Goal: Contribute content: Contribute content

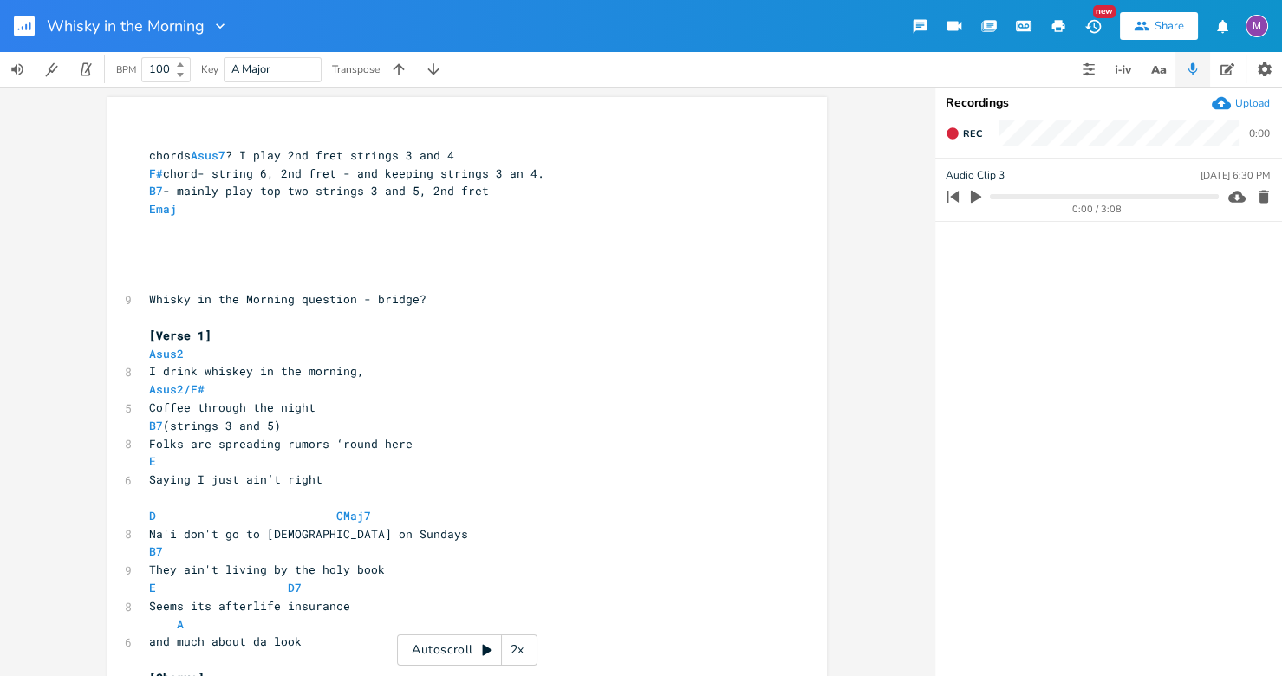
scroll to position [0, 8]
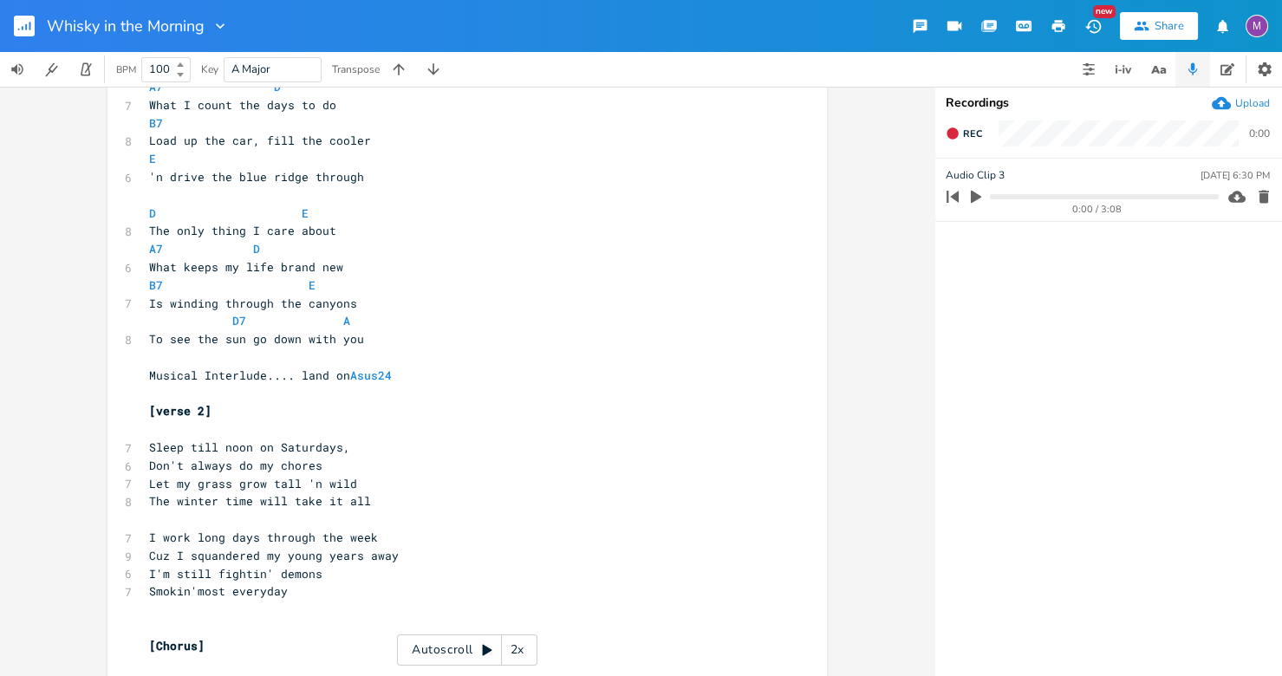
click at [18, 19] on rect "button" at bounding box center [24, 26] width 21 height 21
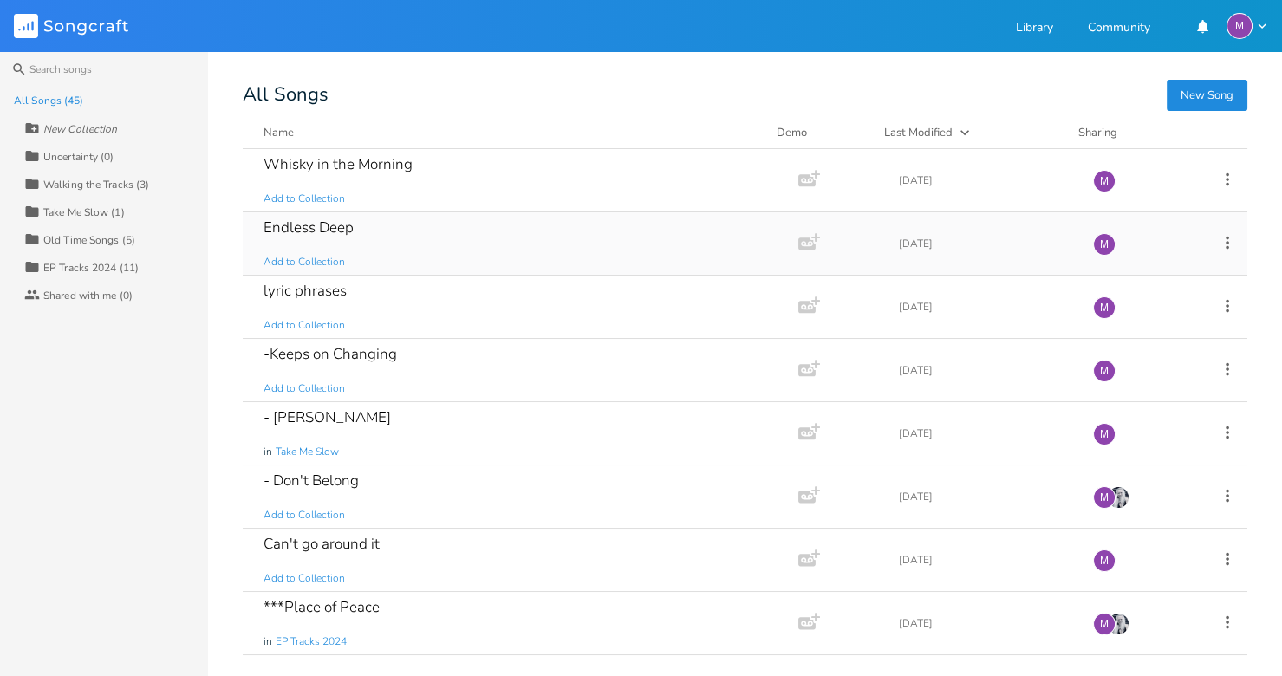
click at [417, 248] on div "Endless Deep Add to Collection" at bounding box center [516, 243] width 507 height 62
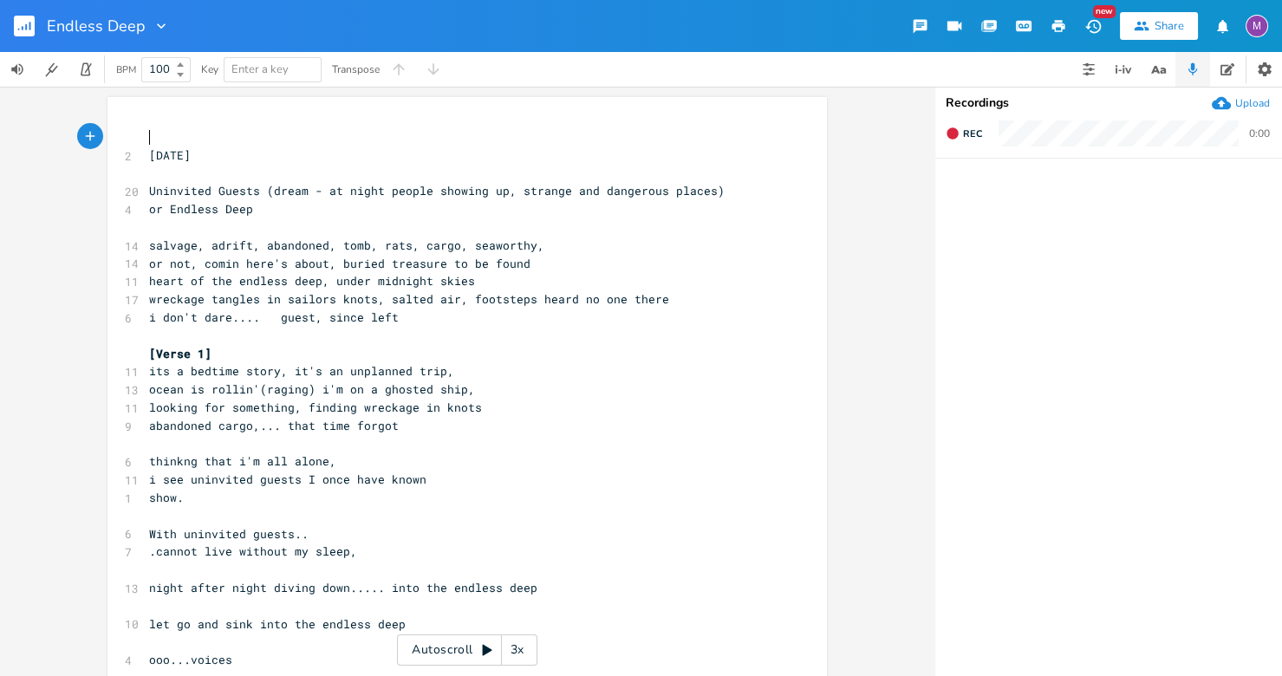
click at [442, 316] on pre "i don't dare.... guest, since left" at bounding box center [459, 317] width 626 height 18
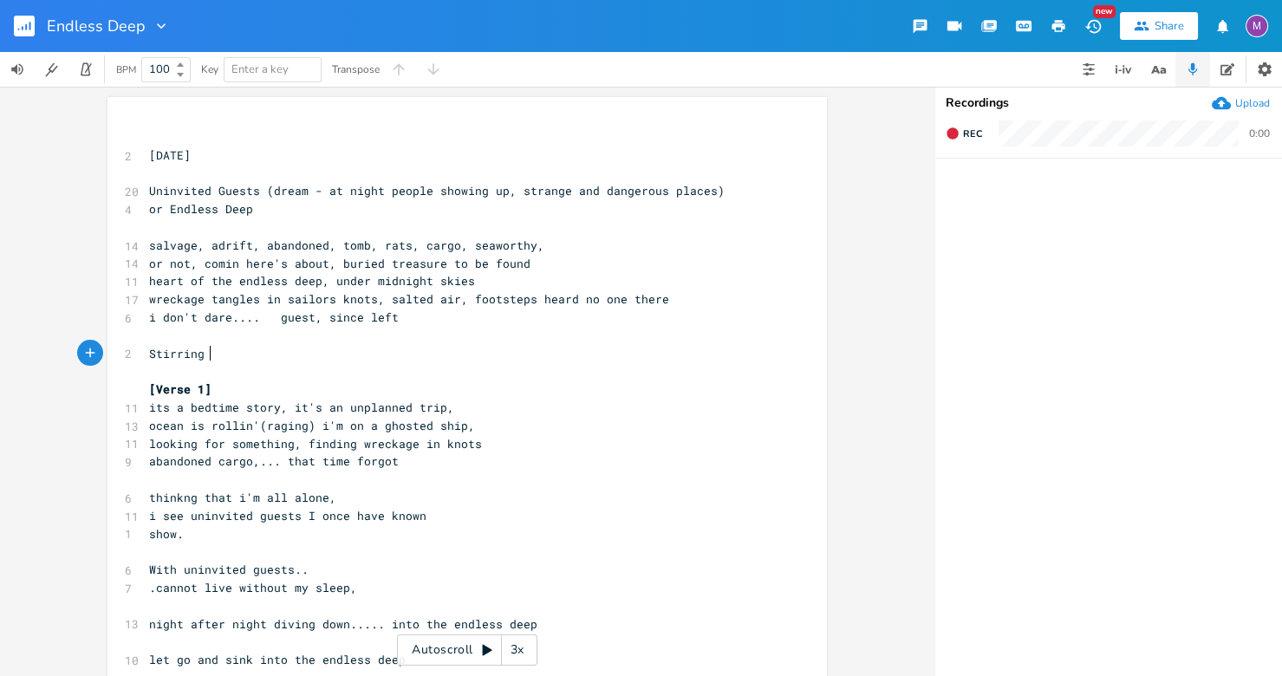
type textarea "Stirring p"
type textarea "up the mud in the shallows"
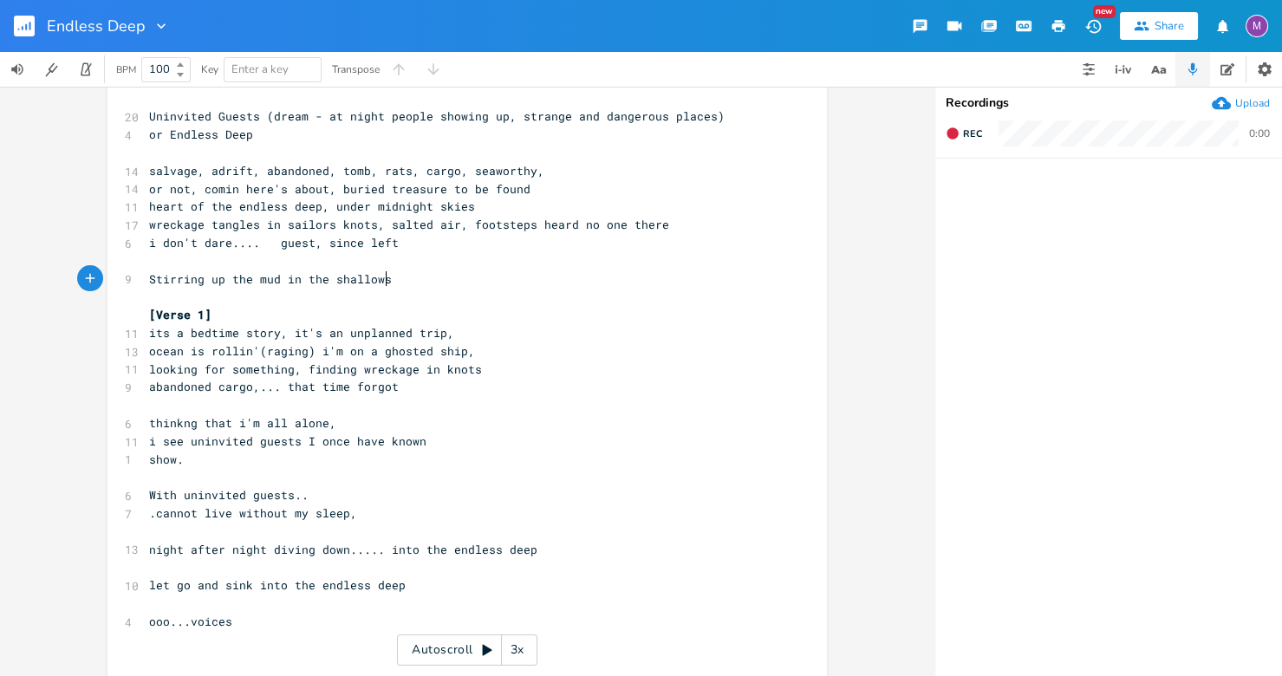
scroll to position [100, 0]
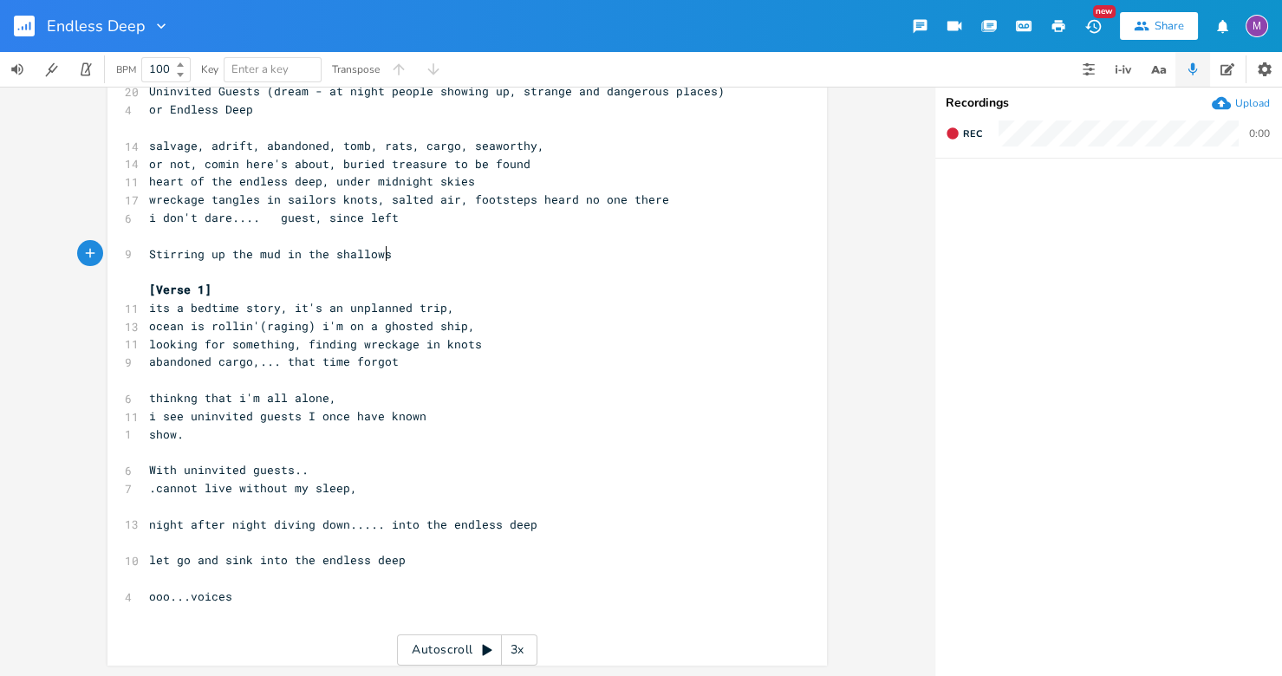
click at [299, 419] on span "i see uninvited guests I once have known" at bounding box center [287, 416] width 277 height 16
click at [178, 433] on span "show." at bounding box center [166, 434] width 35 height 16
click at [424, 419] on pre "i see uninvited guests I once have known" at bounding box center [459, 416] width 626 height 18
click at [377, 419] on span "i see uninvited guests I once have known" at bounding box center [287, 416] width 277 height 16
click at [305, 418] on span "i see uninvited guests I once known" at bounding box center [270, 416] width 243 height 16
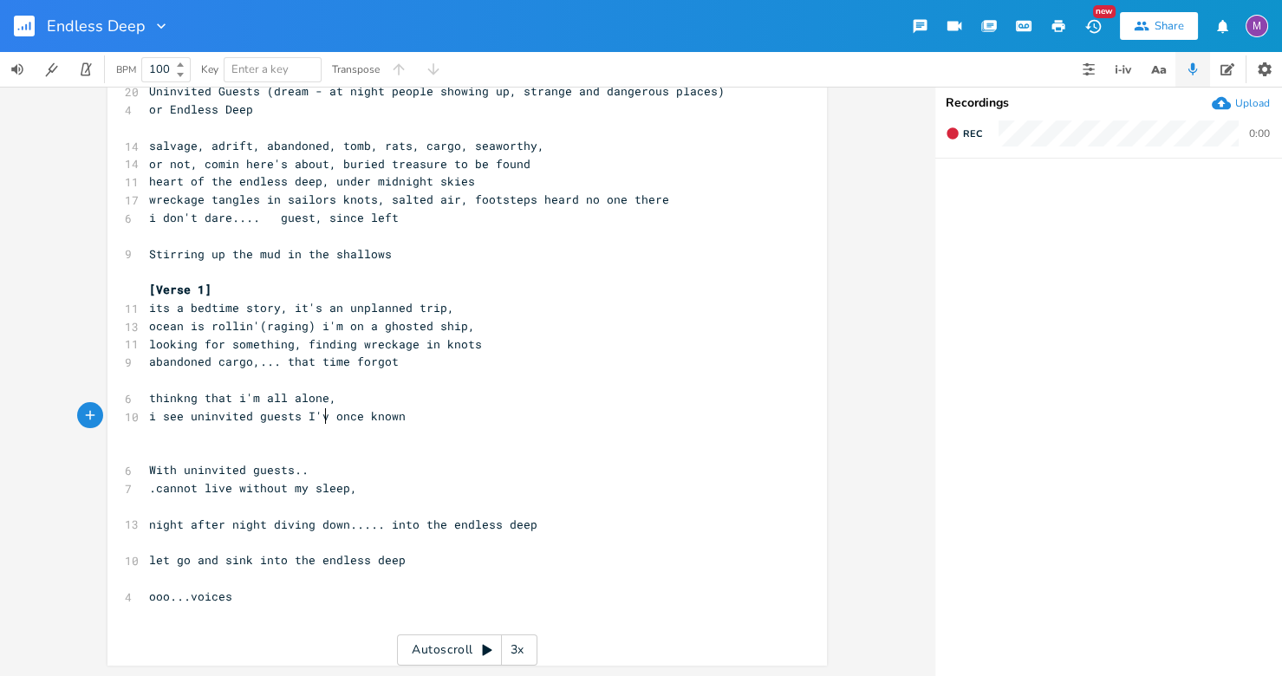
type textarea "'ve"
click at [408, 419] on pre "i see uninvited guests I've once known" at bounding box center [459, 416] width 626 height 18
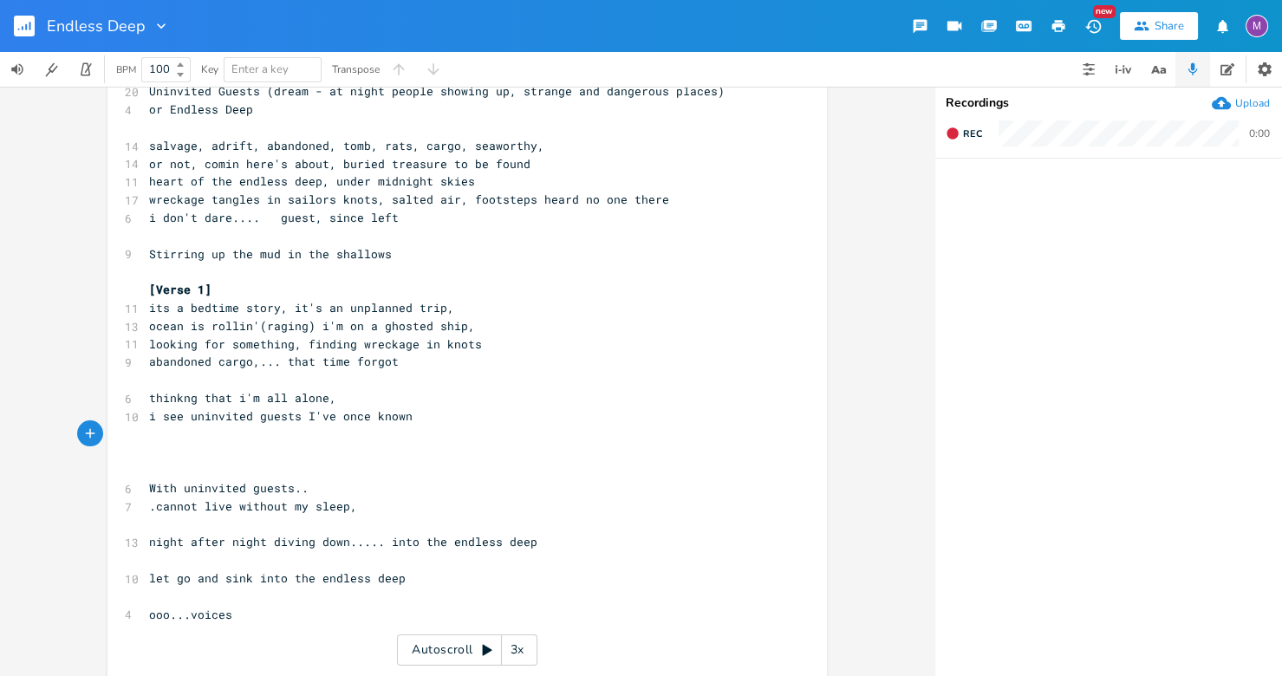
click at [408, 419] on pre "i see uninvited guests I've once known" at bounding box center [459, 416] width 626 height 18
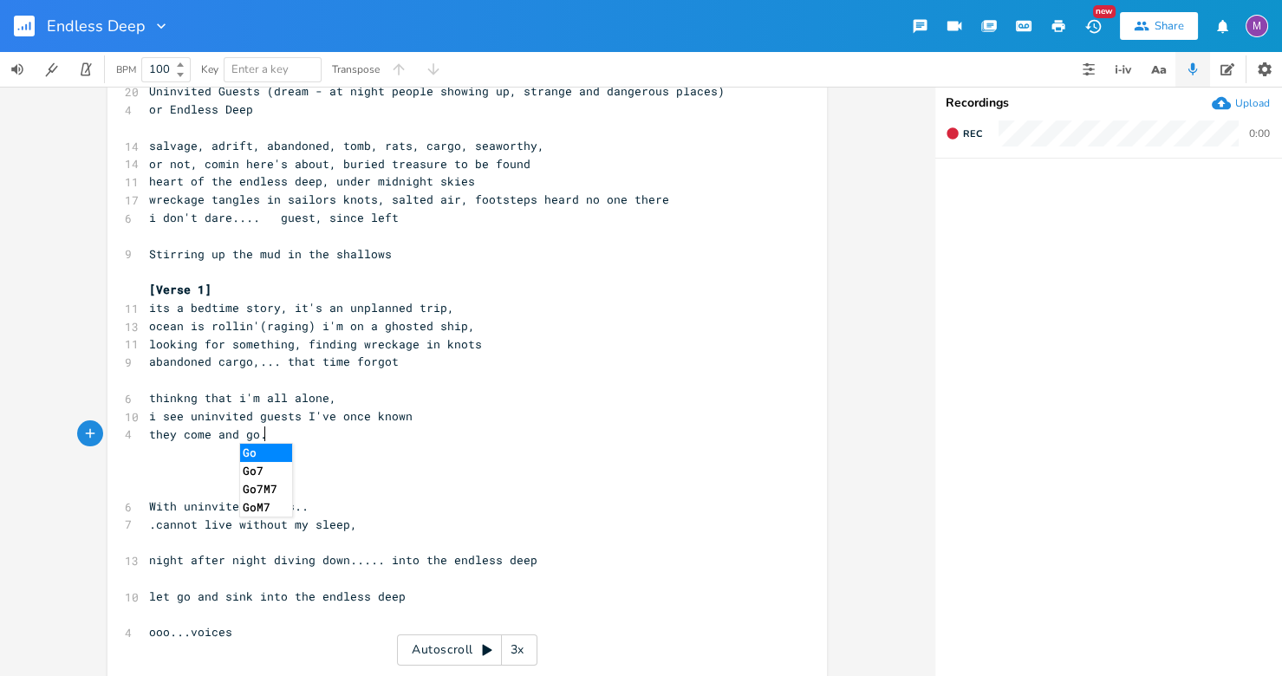
type textarea "they come and go..."
type textarea "they go,"
click at [197, 399] on span "thinkng that i'm all alone," at bounding box center [242, 398] width 187 height 16
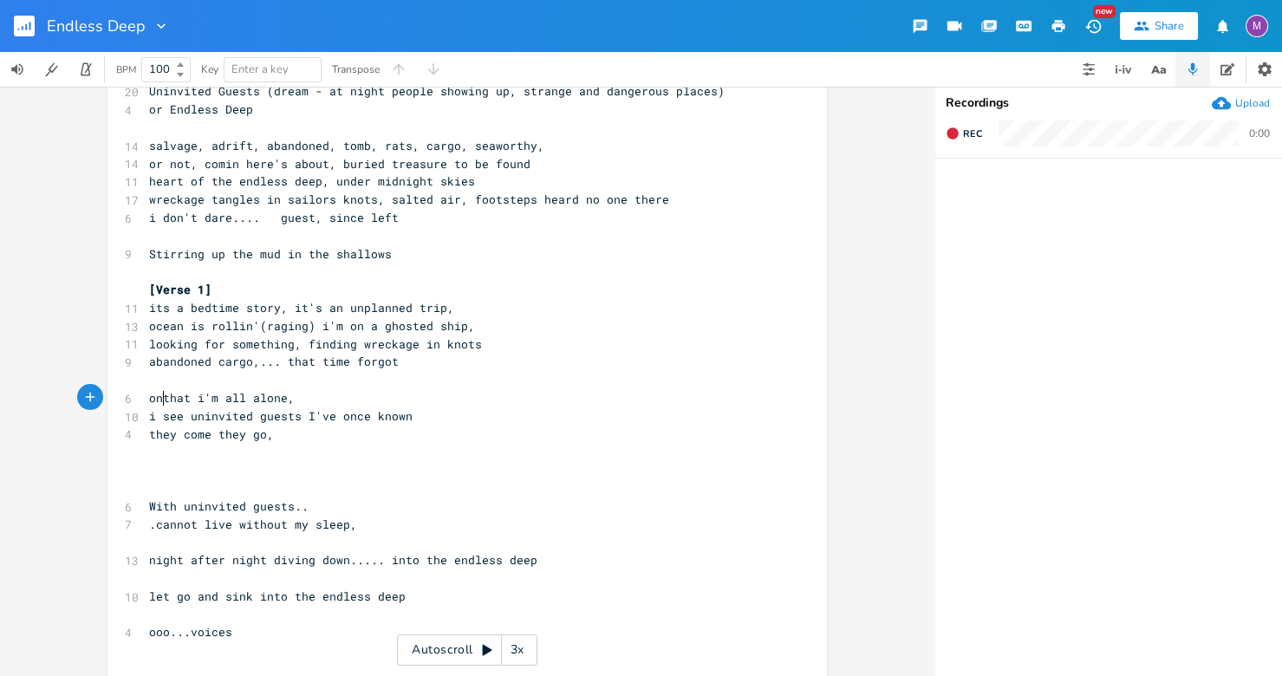
scroll to position [0, 11]
type textarea "one mon"
type textarea "ment"
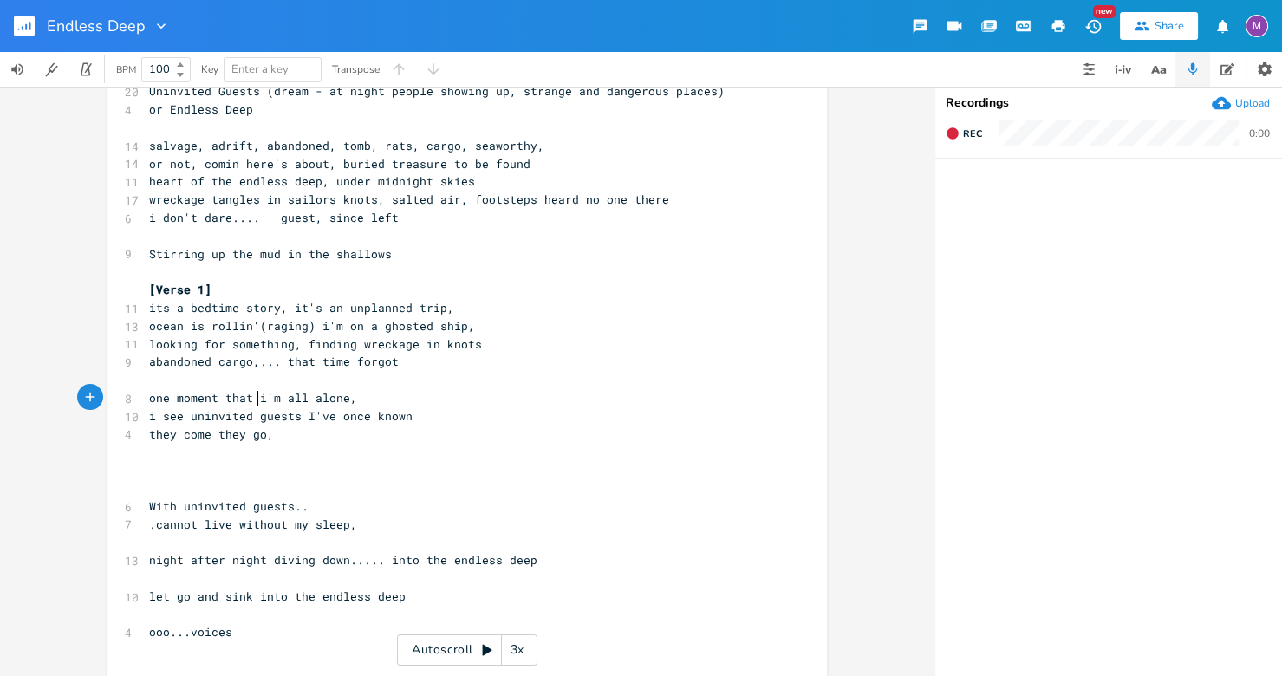
click at [251, 401] on span "one moment that i'm all alone," at bounding box center [253, 398] width 208 height 16
